Goal: Task Accomplishment & Management: Use online tool/utility

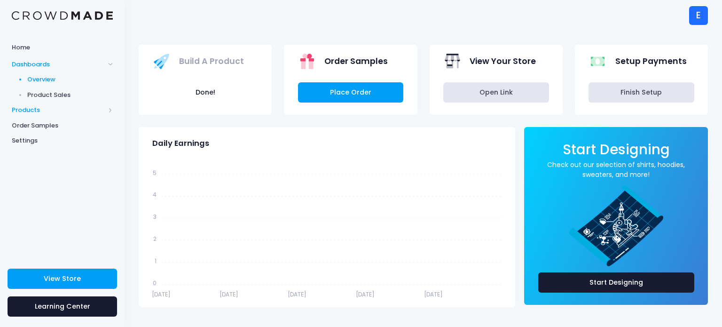
click at [47, 110] on span "Products" at bounding box center [58, 109] width 93 height 9
click at [44, 97] on span "Product Builder" at bounding box center [70, 94] width 86 height 9
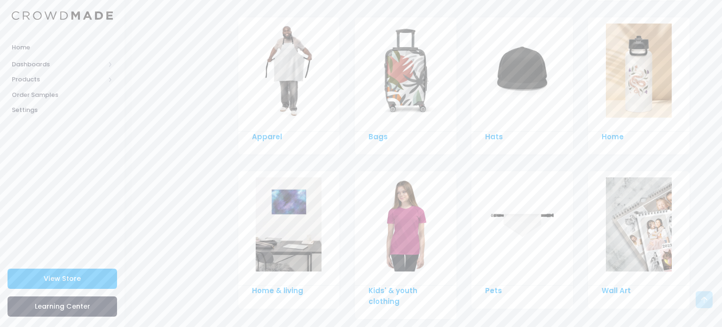
scroll to position [691, 0]
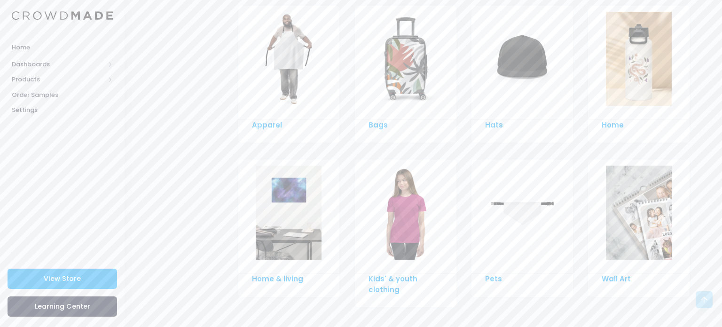
click at [506, 210] on img at bounding box center [522, 212] width 66 height 94
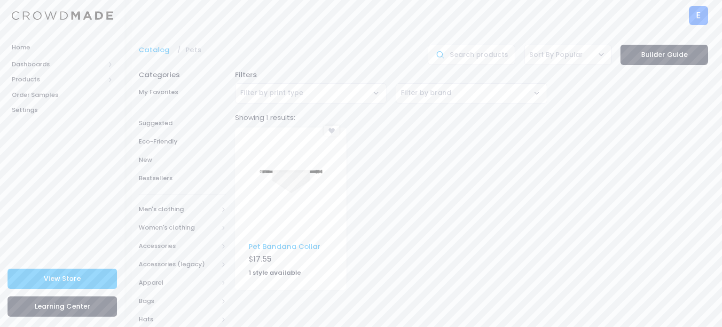
click at [266, 201] on img at bounding box center [291, 180] width 66 height 94
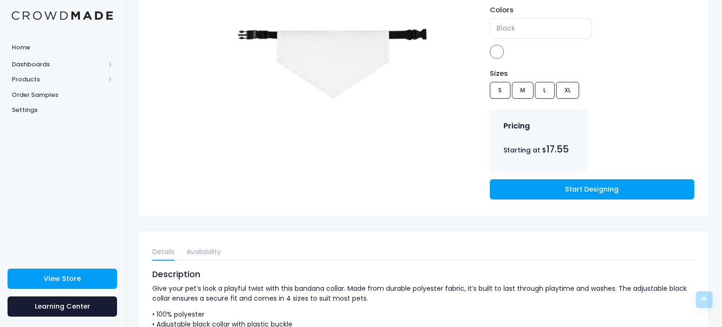
scroll to position [207, 0]
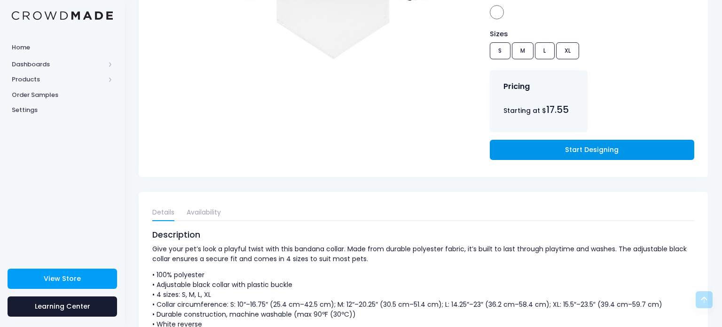
click at [597, 147] on link "Start Designing" at bounding box center [592, 150] width 204 height 20
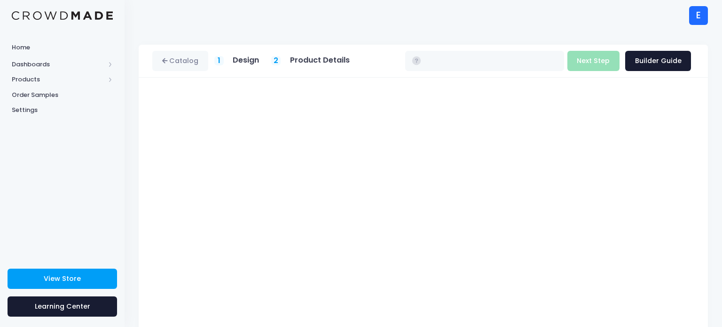
type input "$17.55 - $18.81"
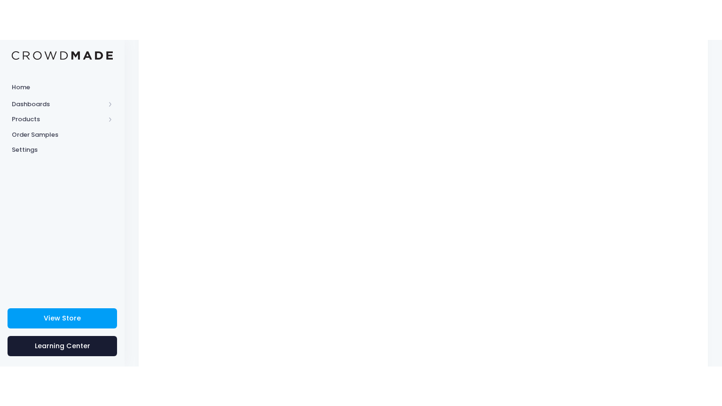
scroll to position [41, 0]
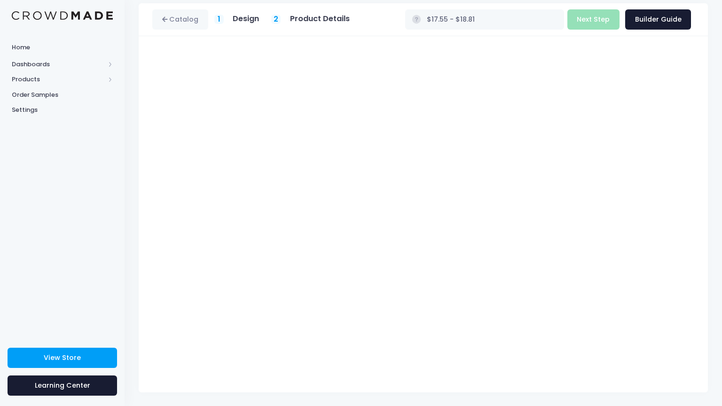
click at [604, 18] on div "Build Product Next Step Builder Guide" at bounding box center [629, 19] width 124 height 20
click at [611, 23] on div "Build Product Next Step Builder Guide" at bounding box center [629, 19] width 124 height 20
click at [53, 12] on img at bounding box center [62, 15] width 101 height 9
